Goal: Use online tool/utility: Utilize a website feature to perform a specific function

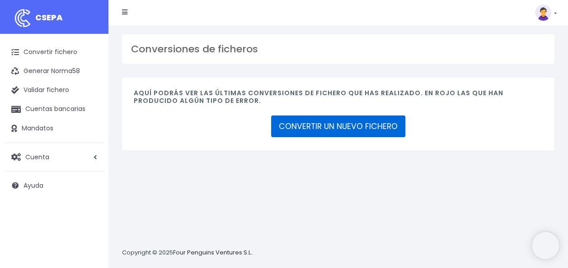
click at [336, 125] on link "CONVERTIR UN NUEVO FICHERO" at bounding box center [338, 127] width 134 height 22
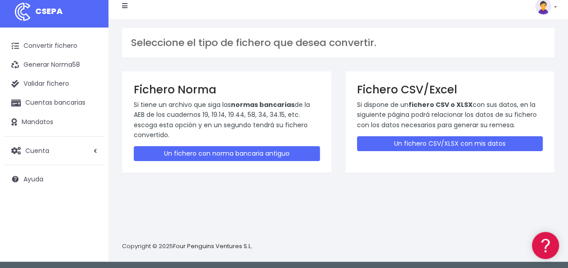
scroll to position [9, 0]
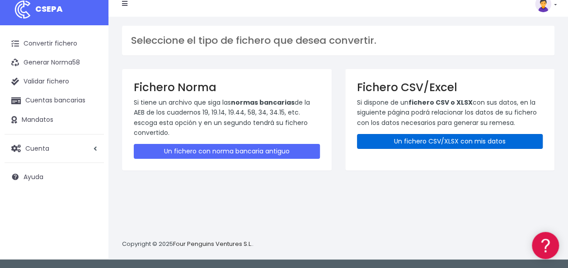
click at [414, 140] on link "Un fichero CSV/XLSX con mis datos" at bounding box center [450, 141] width 186 height 15
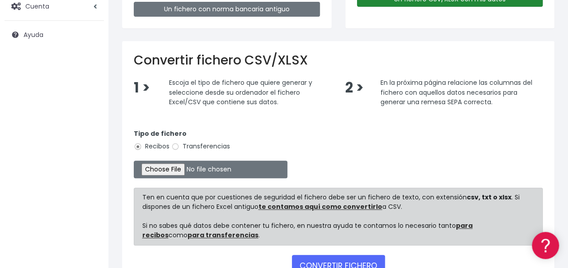
scroll to position [181, 0]
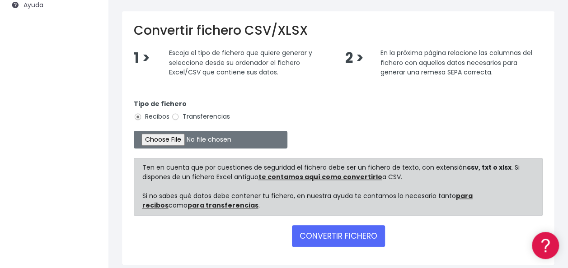
click at [203, 118] on label "Transferencias" at bounding box center [200, 116] width 59 height 9
click at [179, 118] on input "Transferencias" at bounding box center [175, 117] width 8 height 8
radio input "true"
click at [171, 137] on input "file" at bounding box center [211, 140] width 154 height 18
type input "C:\fakepath\0535 Transferencias varias GAM SANTANDER - Fianza Andamio.csv"
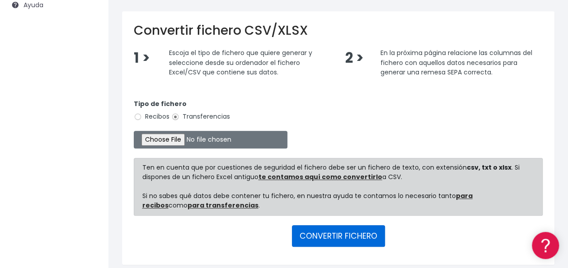
click at [337, 233] on button "CONVERTIR FICHERO" at bounding box center [338, 237] width 93 height 22
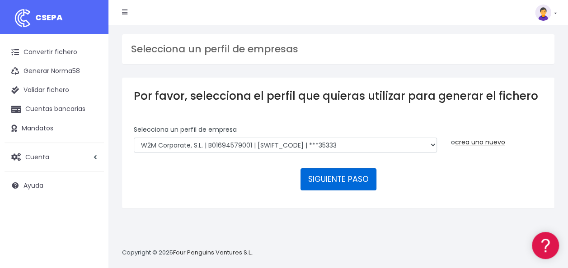
click at [344, 180] on button "SIGUIENTE PASO" at bounding box center [339, 180] width 76 height 22
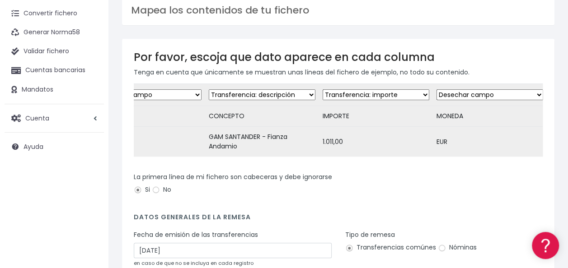
scroll to position [90, 0]
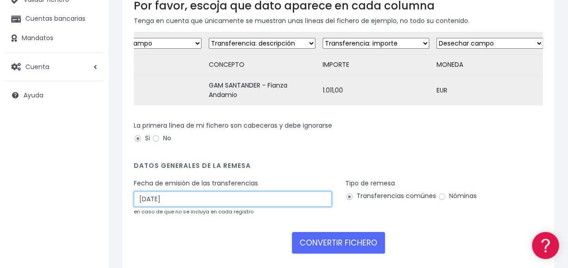
click at [212, 207] on input "10/10/2025" at bounding box center [233, 199] width 198 height 15
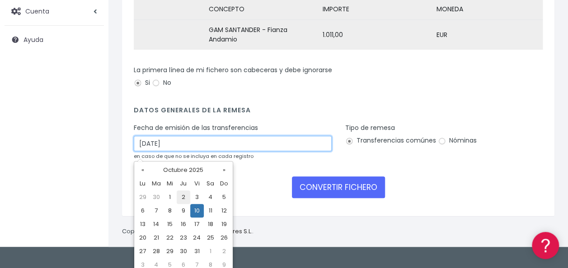
scroll to position [151, 0]
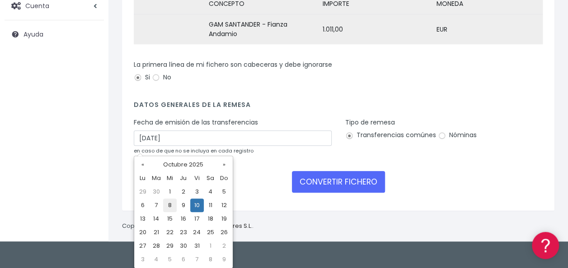
click at [169, 205] on td "8" at bounding box center [170, 206] width 14 height 14
type input "08/10/2025"
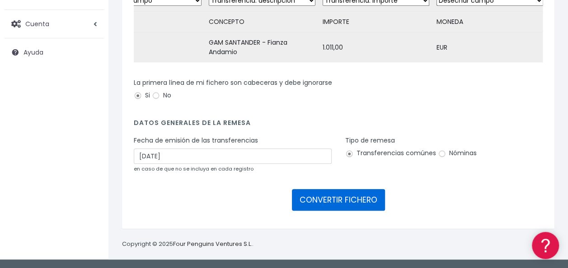
click at [343, 204] on button "CONVERTIR FICHERO" at bounding box center [338, 200] width 93 height 22
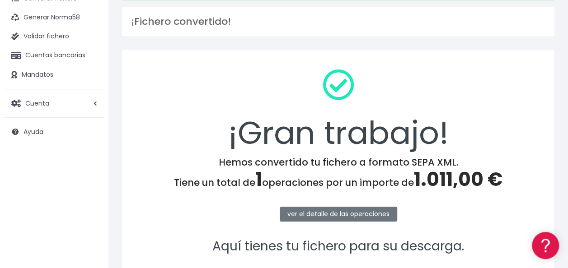
scroll to position [136, 0]
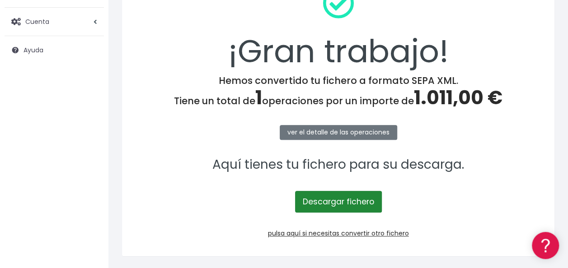
click at [345, 206] on link "Descargar fichero" at bounding box center [338, 202] width 87 height 22
